Goal: Navigation & Orientation: Find specific page/section

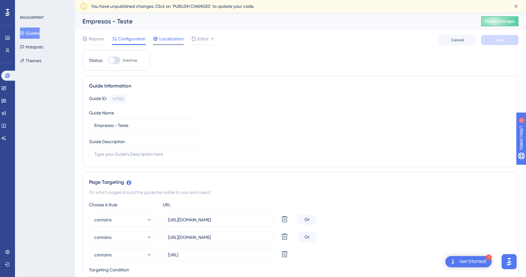
click at [181, 42] on div "Localization" at bounding box center [168, 40] width 31 height 10
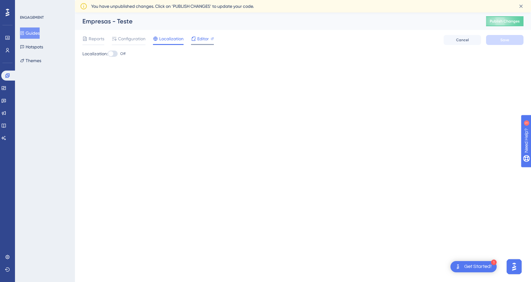
click at [204, 42] on span "Editor" at bounding box center [203, 38] width 12 height 7
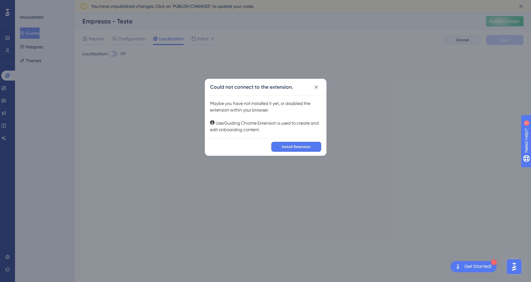
click at [96, 39] on div "Could not connect to the extension. Maybe you have not installed it yet, or dis…" at bounding box center [265, 141] width 531 height 282
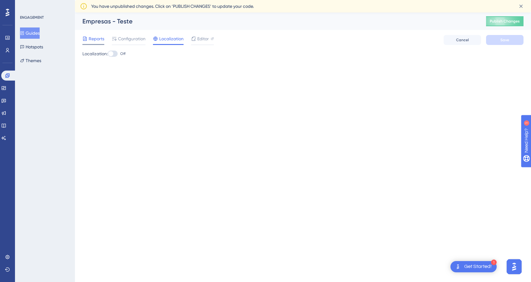
click at [100, 41] on span "Reports" at bounding box center [97, 38] width 16 height 7
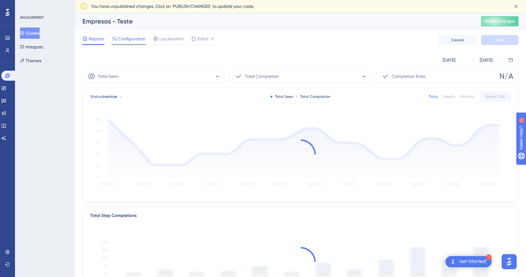
click at [121, 43] on div "Configuration" at bounding box center [129, 40] width 34 height 10
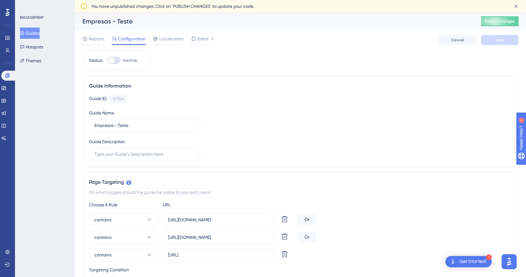
click at [39, 34] on button "Guides" at bounding box center [30, 32] width 20 height 11
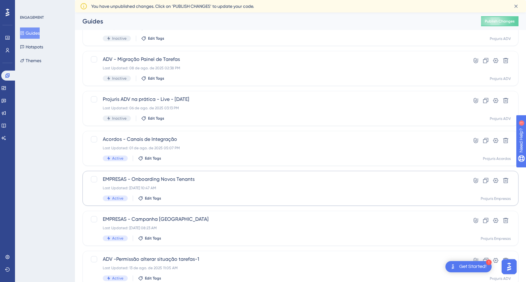
scroll to position [94, 0]
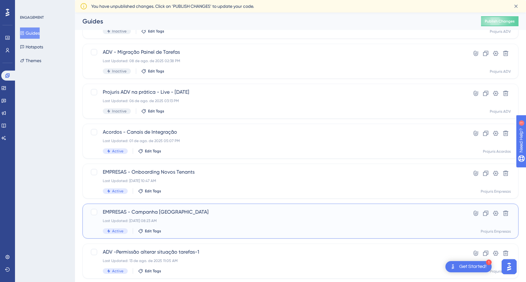
click at [196, 217] on div "EMPRESAS - Campanha [GEOGRAPHIC_DATA] Last Updated: [DATE] 08:23 AM Active Edit…" at bounding box center [275, 221] width 345 height 26
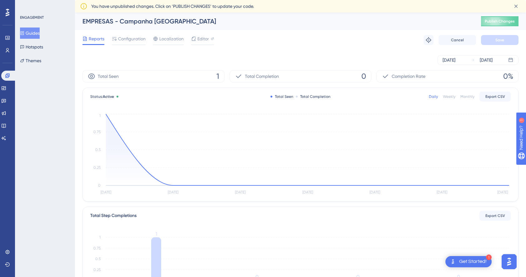
click at [37, 31] on button "Guides" at bounding box center [30, 32] width 20 height 11
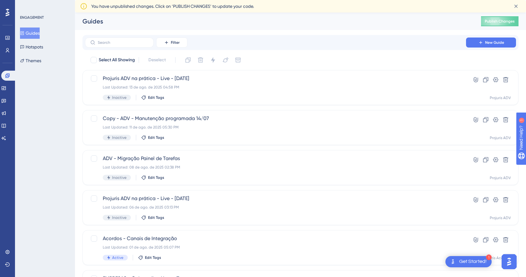
click at [314, 225] on div "Select All Showing Deselect Projuris ADV na prática - Live - [DATE] Last Update…" at bounding box center [300, 259] width 436 height 409
